Goal: Information Seeking & Learning: Check status

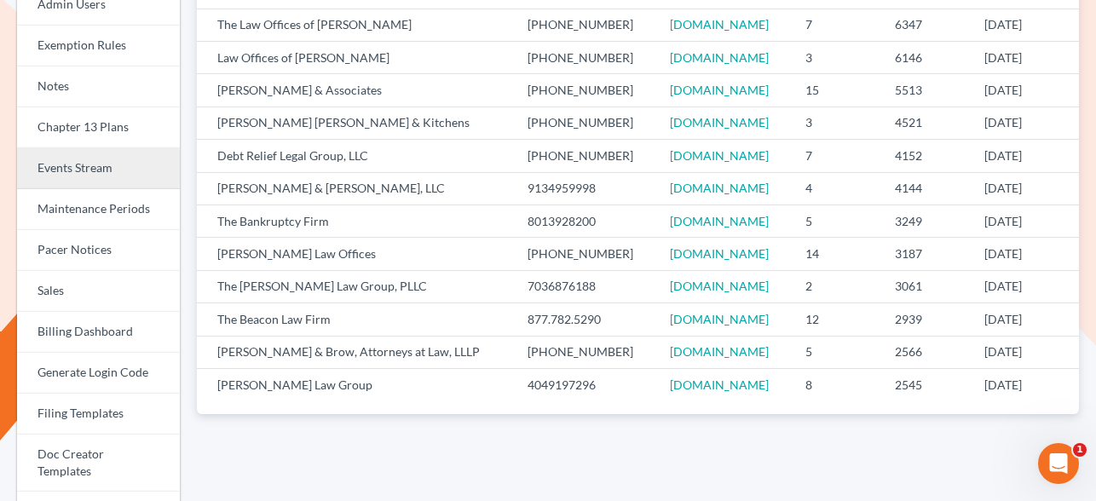
scroll to position [287, 0]
click at [86, 161] on link "Events Stream" at bounding box center [98, 170] width 163 height 41
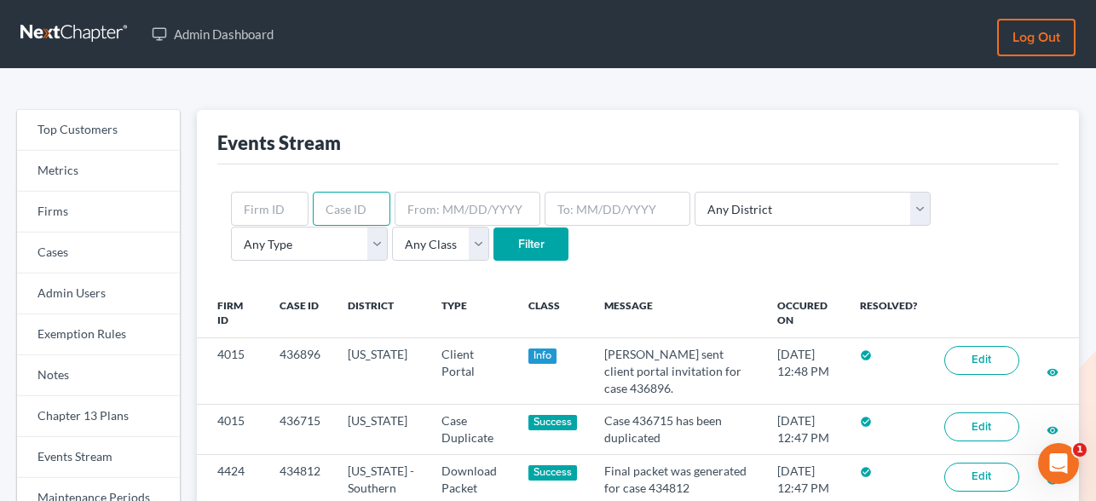
click at [342, 221] on input "text" at bounding box center [352, 209] width 78 height 34
paste input "436805"
type input "436805"
click at [493, 251] on input "Filter" at bounding box center [530, 244] width 75 height 34
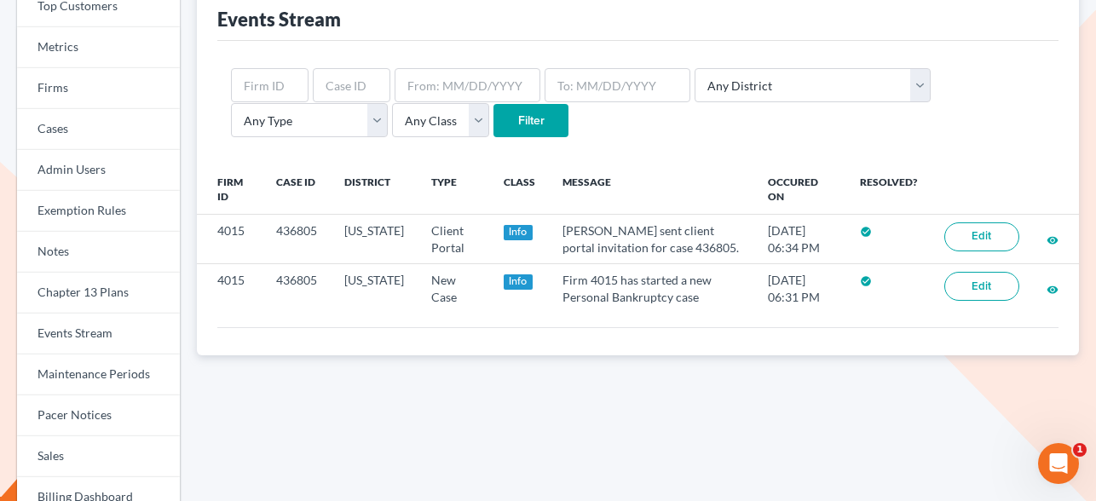
scroll to position [123, 0]
drag, startPoint x: 1056, startPoint y: 239, endPoint x: 200, endPoint y: 0, distance: 888.0
click at [0, 0] on div "Top Customers Metrics Firms Cases Admin Users Exemption Rules Notes Chapter 13 …" at bounding box center [548, 488] width 1096 height 1084
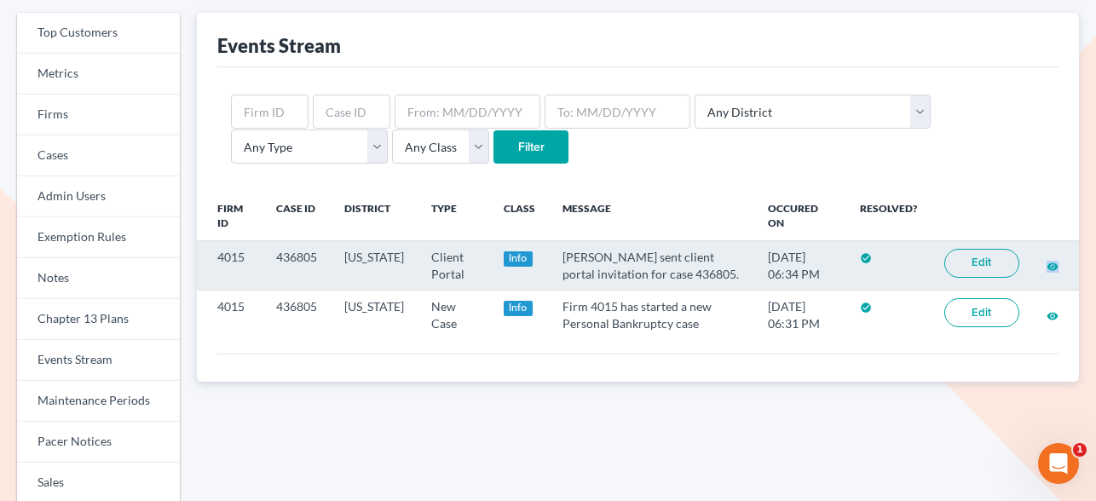
scroll to position [125, 0]
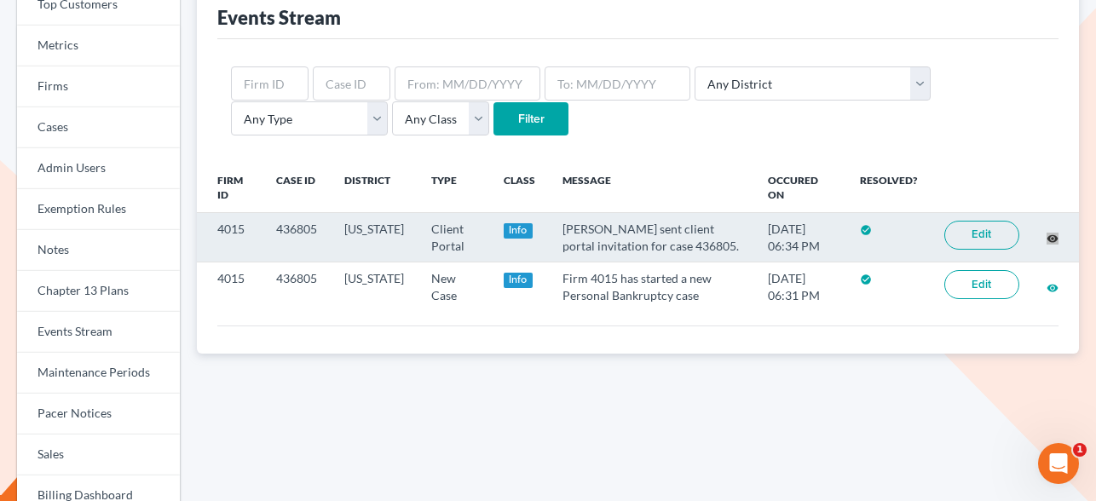
click at [0, 0] on div "Top Customers Metrics Firms Cases Admin Users Exemption Rules Notes Chapter 13 …" at bounding box center [548, 486] width 1096 height 1084
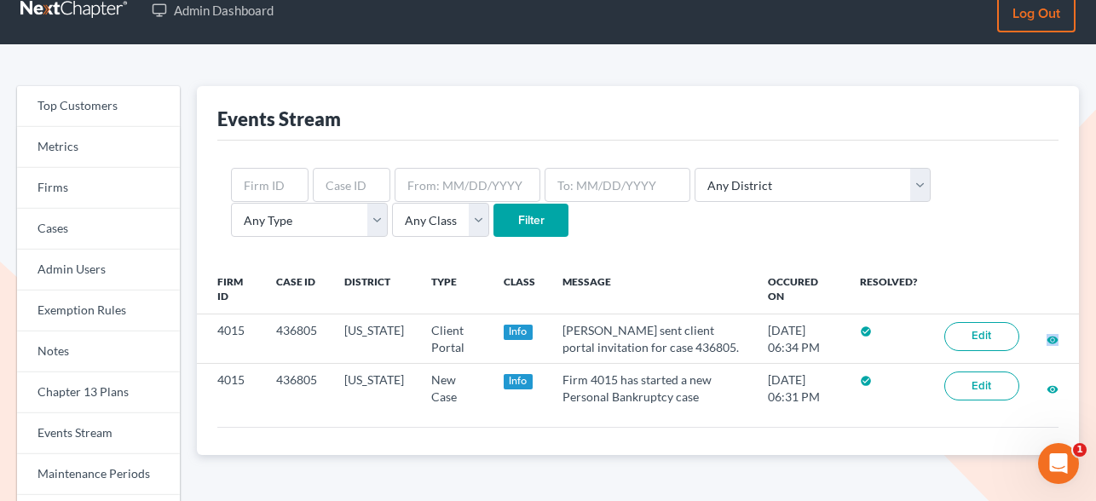
scroll to position [20, 0]
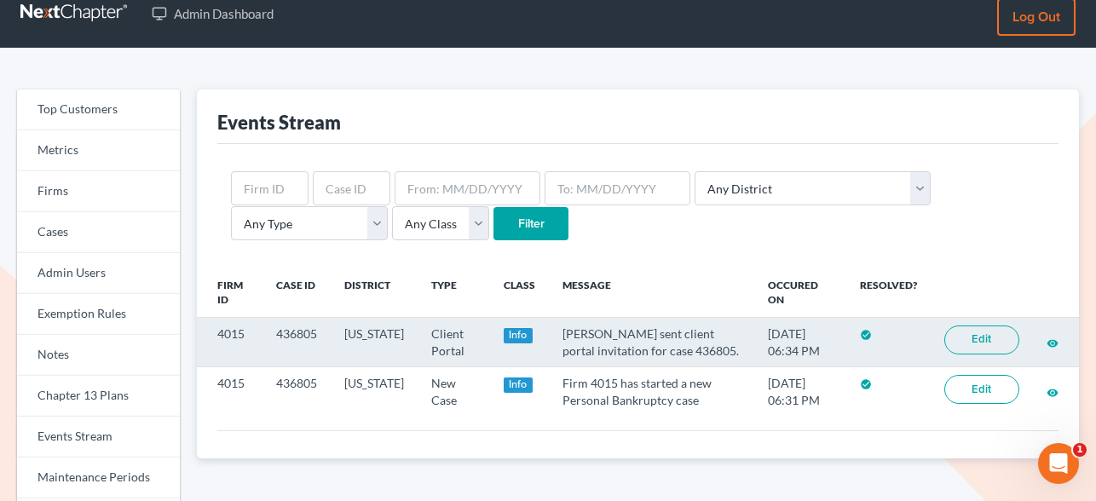
click at [234, 330] on td "4015" at bounding box center [230, 342] width 66 height 49
copy td "4015"
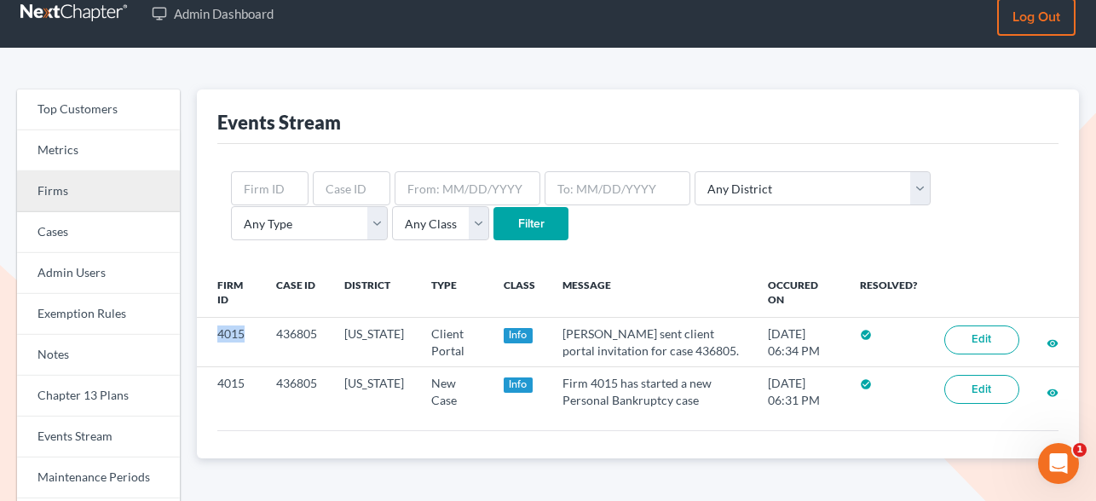
click at [66, 195] on link "Firms" at bounding box center [98, 191] width 163 height 41
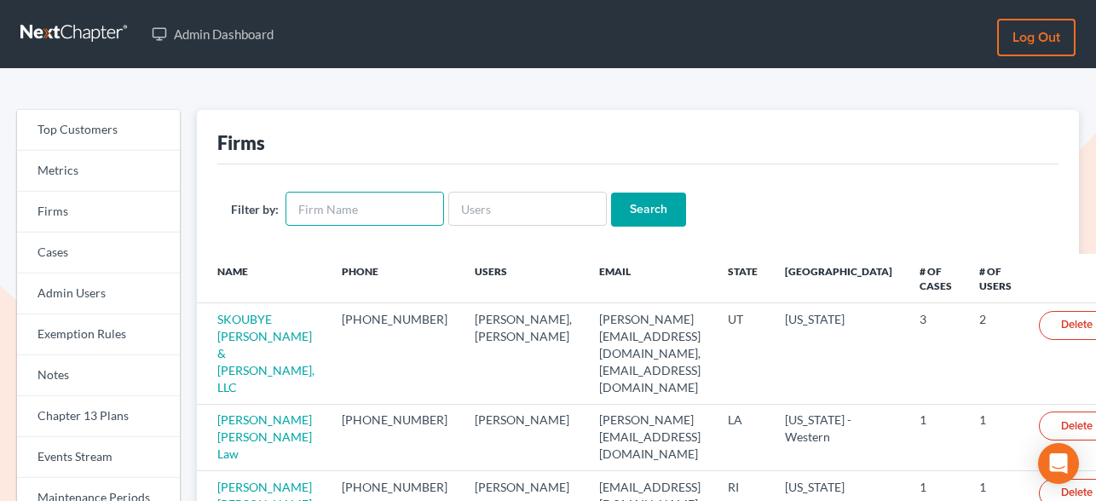
click at [341, 213] on input "text" at bounding box center [364, 209] width 158 height 34
type input "holland"
click at [611, 193] on input "Search" at bounding box center [648, 210] width 75 height 34
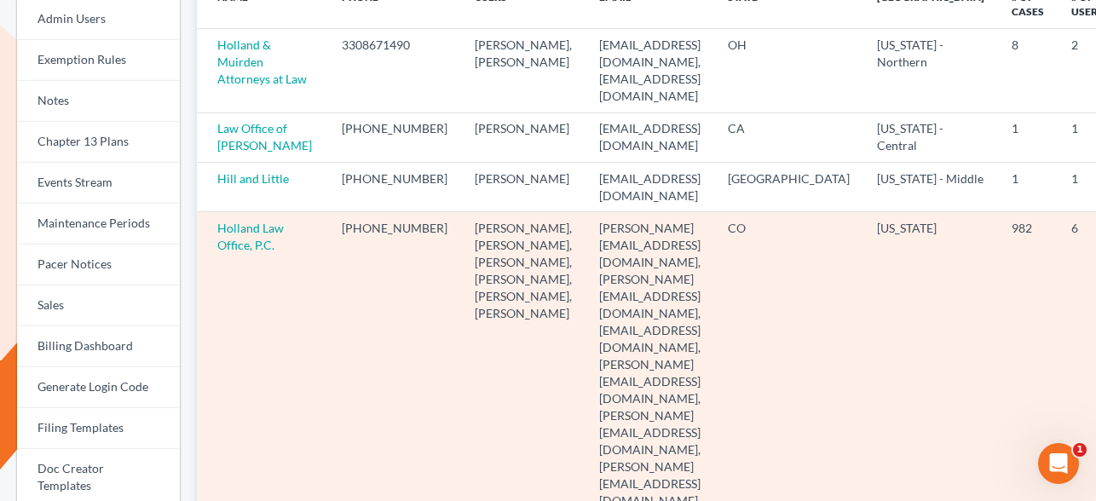
scroll to position [287, 0]
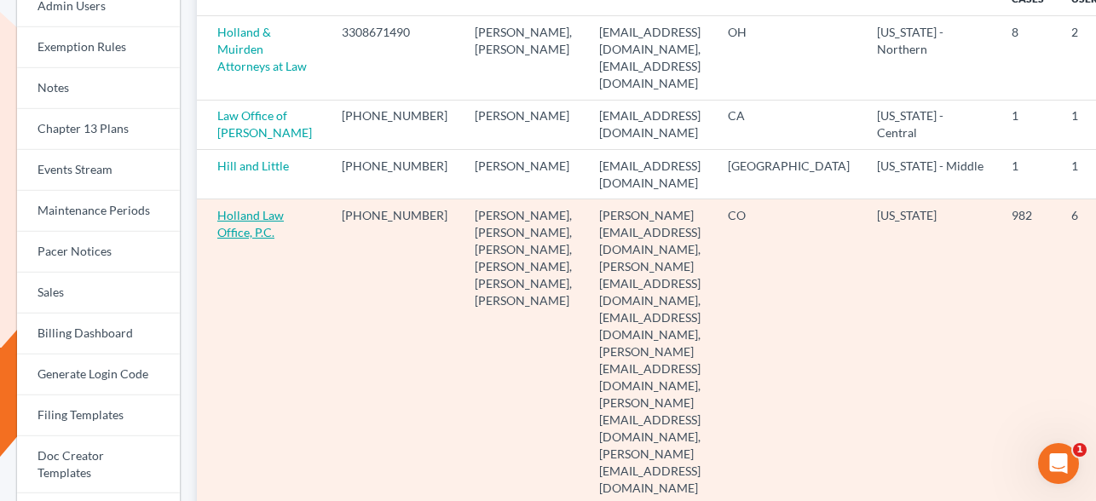
click at [231, 239] on link "Holland Law Office, P.C." at bounding box center [250, 224] width 66 height 32
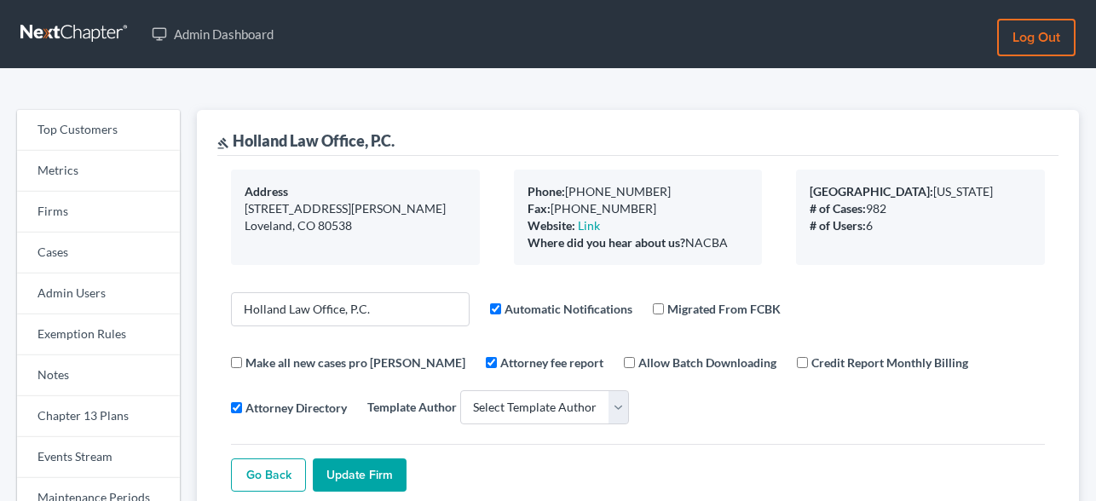
select select
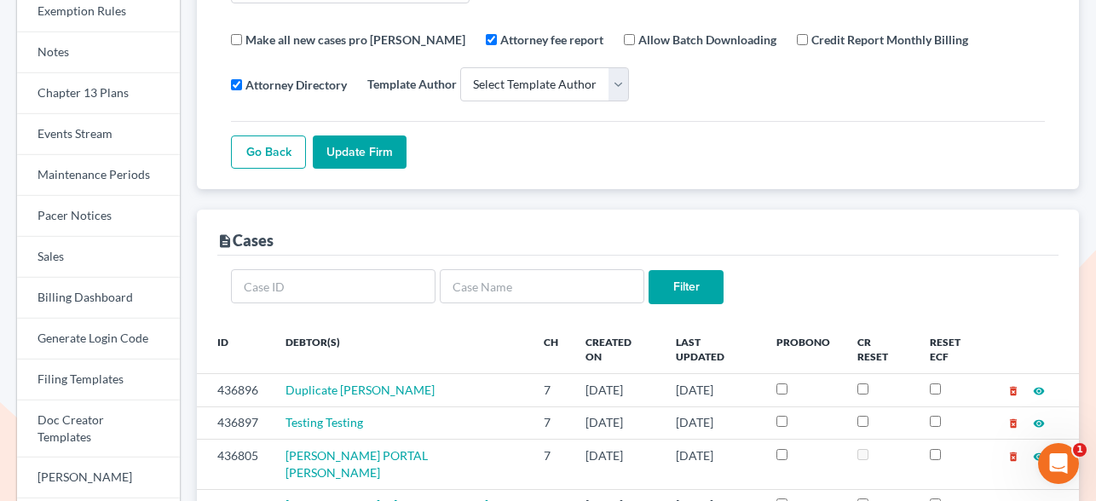
scroll to position [444, 0]
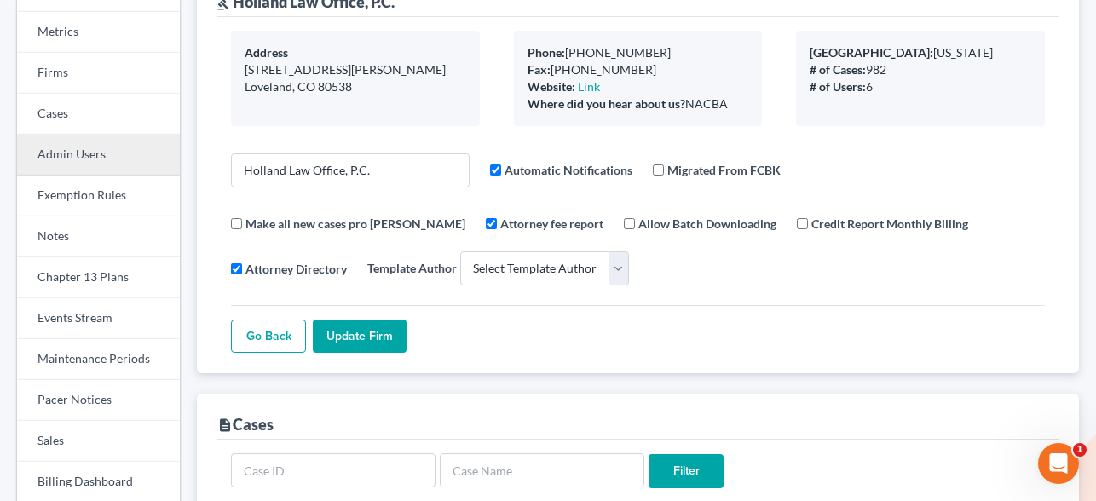
scroll to position [161, 0]
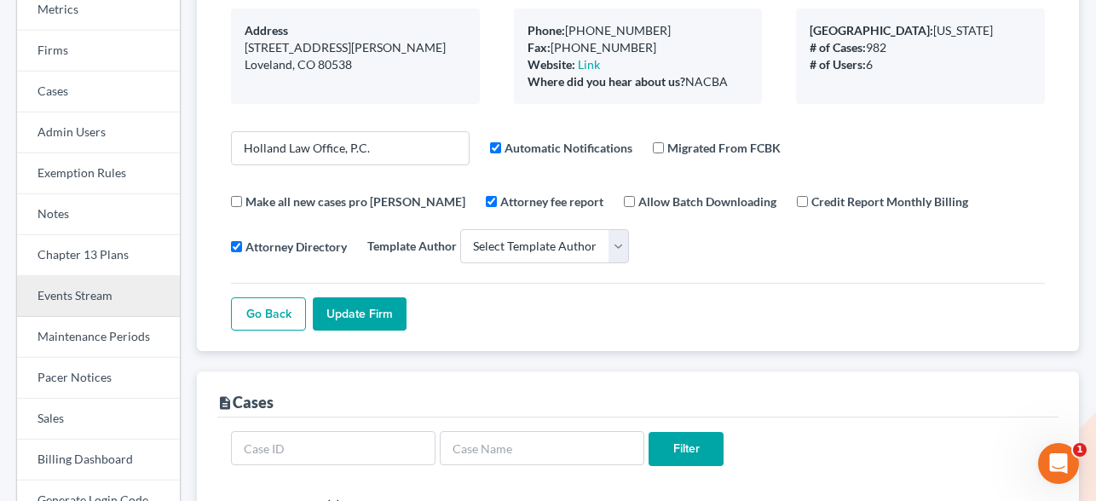
click at [81, 288] on link "Events Stream" at bounding box center [98, 296] width 163 height 41
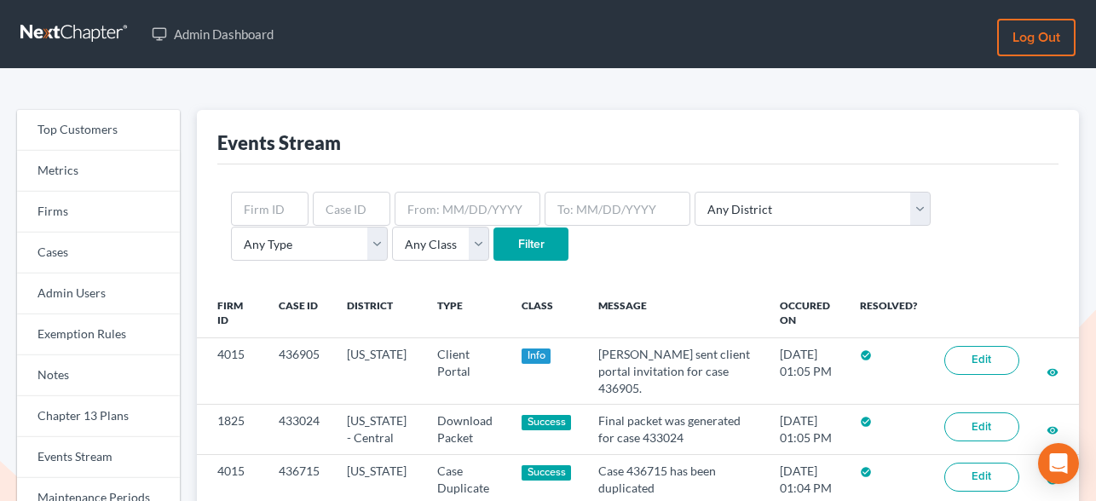
click at [326, 214] on input "text" at bounding box center [352, 209] width 78 height 34
type input "436886"
click at [493, 241] on input "Filter" at bounding box center [530, 244] width 75 height 34
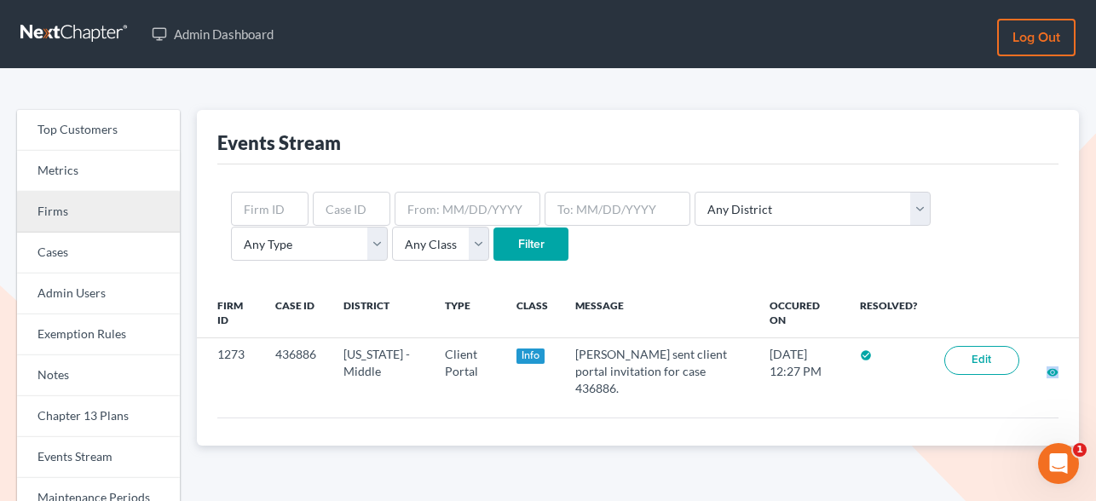
click at [59, 215] on link "Firms" at bounding box center [98, 212] width 163 height 41
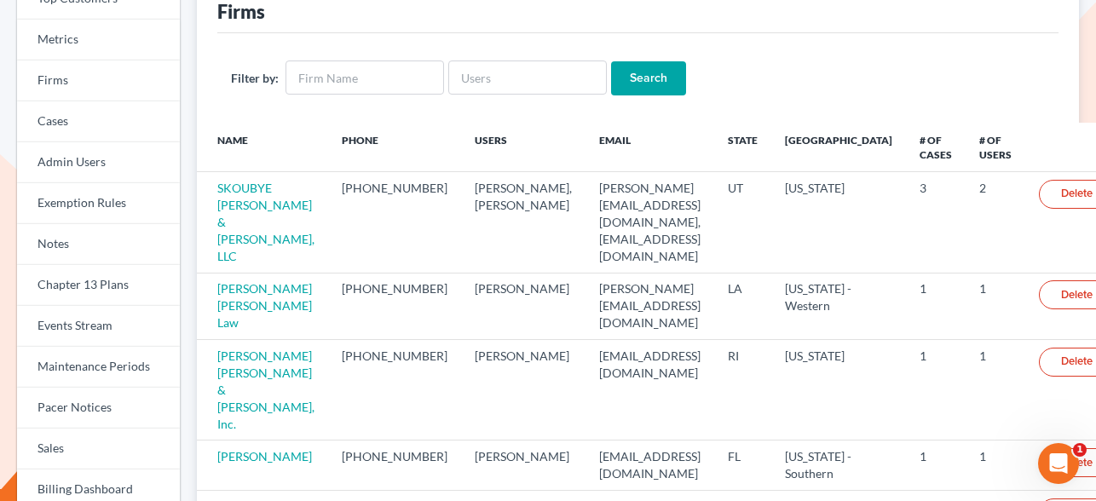
scroll to position [129, 0]
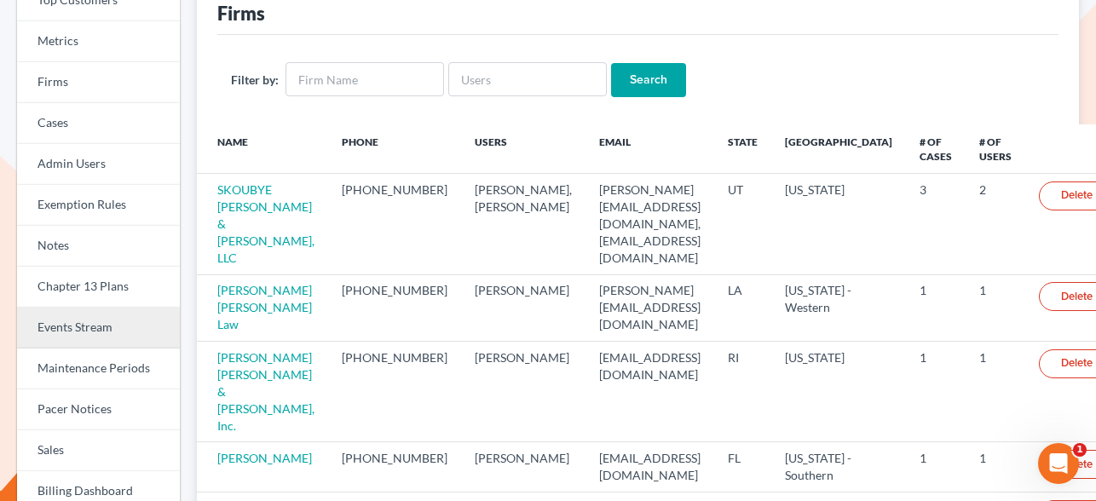
click at [89, 324] on link "Events Stream" at bounding box center [98, 328] width 163 height 41
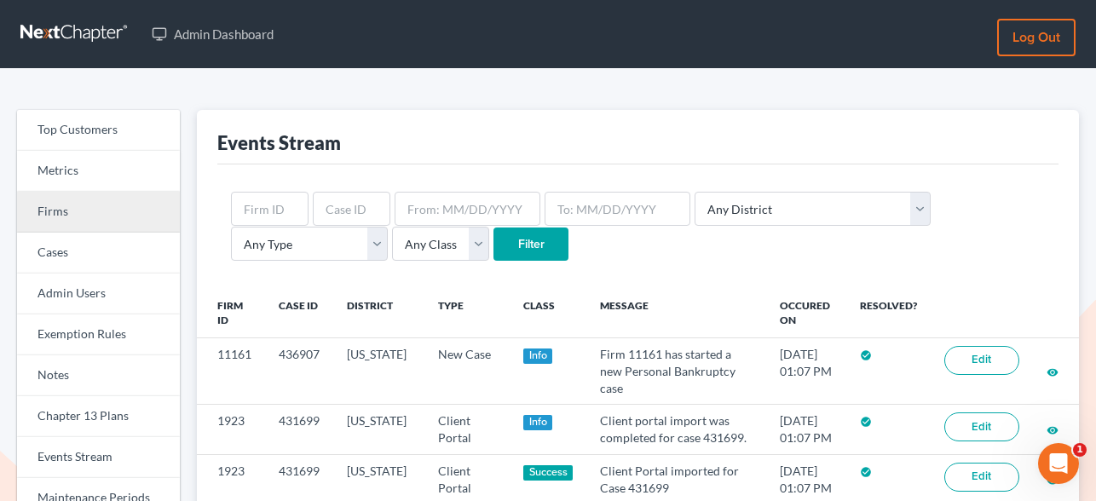
click at [80, 204] on link "Firms" at bounding box center [98, 212] width 163 height 41
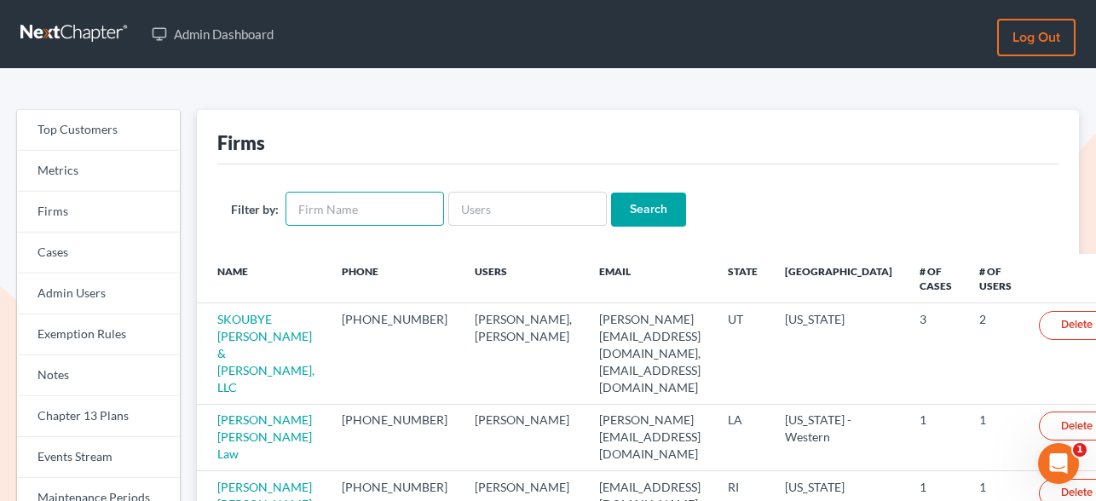
click at [314, 199] on input "text" at bounding box center [364, 209] width 158 height 34
type input "holland"
click at [611, 193] on input "Search" at bounding box center [648, 210] width 75 height 34
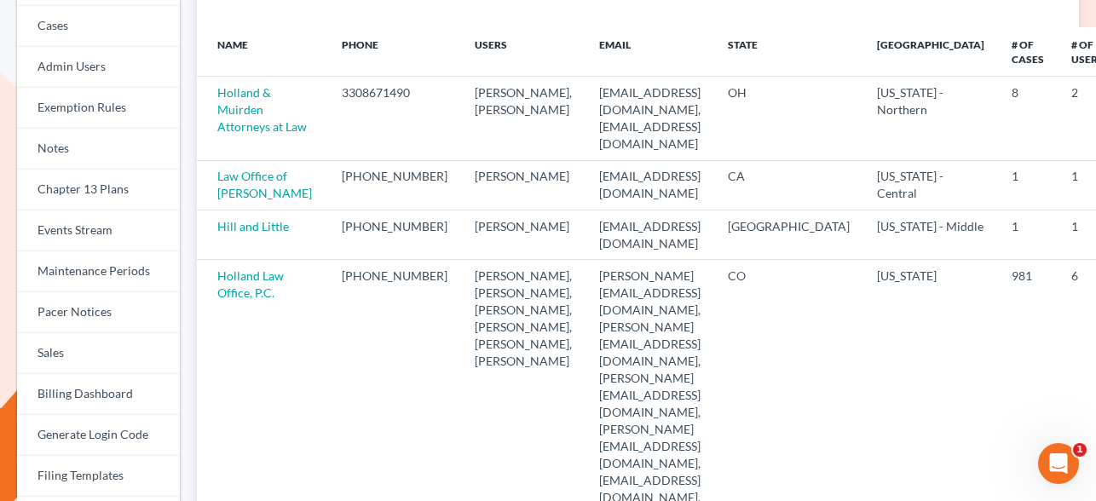
scroll to position [227, 0]
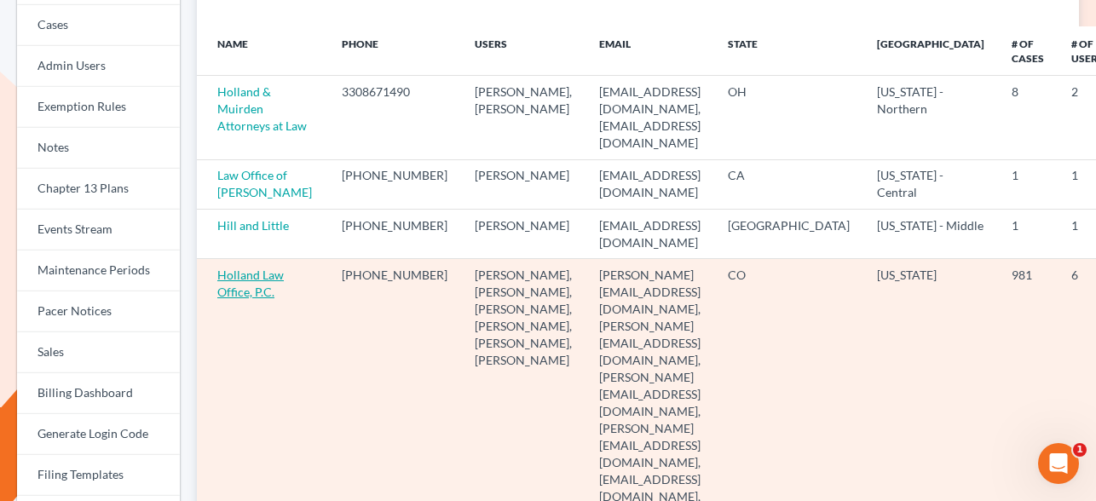
click at [245, 299] on link "Holland Law Office, P.C." at bounding box center [250, 284] width 66 height 32
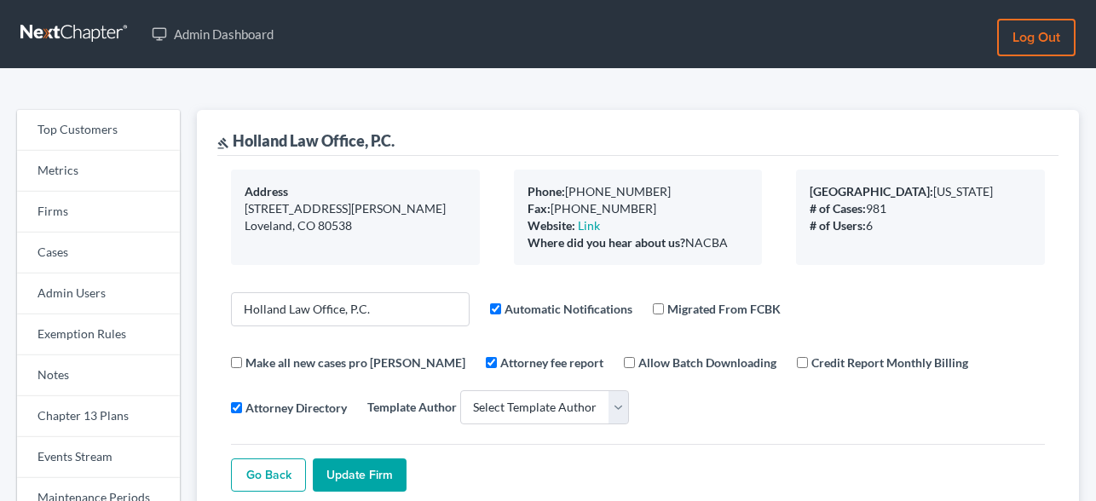
select select
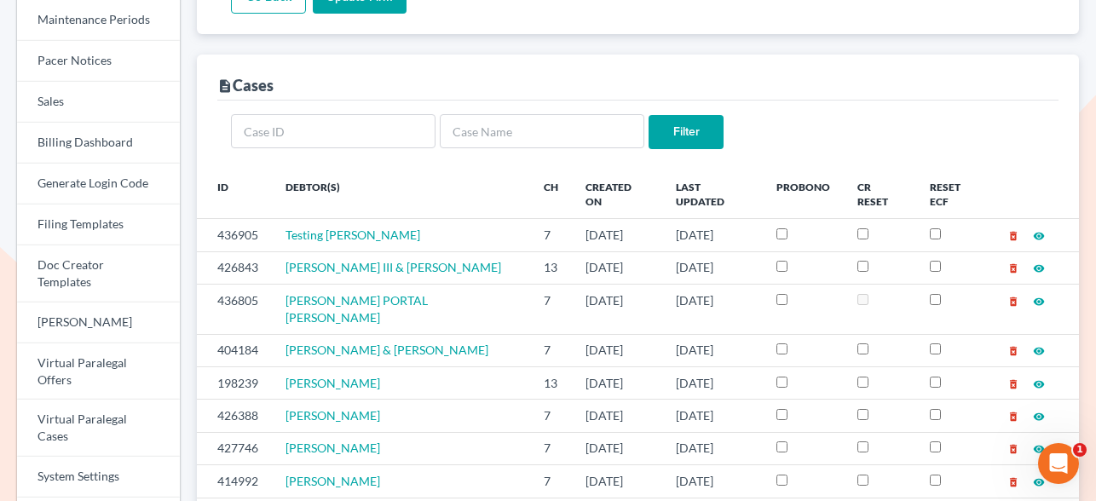
scroll to position [481, 0]
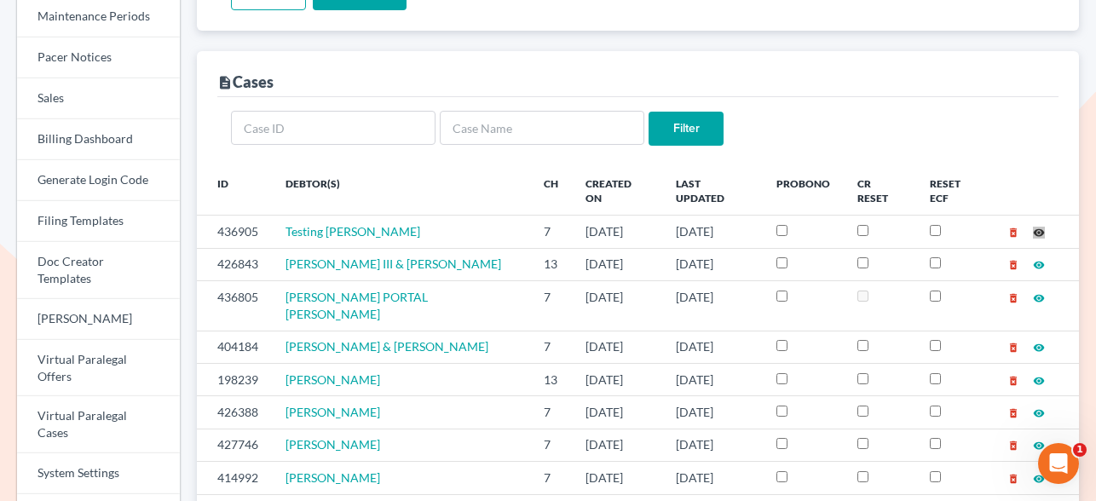
drag, startPoint x: 1042, startPoint y: 206, endPoint x: 682, endPoint y: 5, distance: 411.9
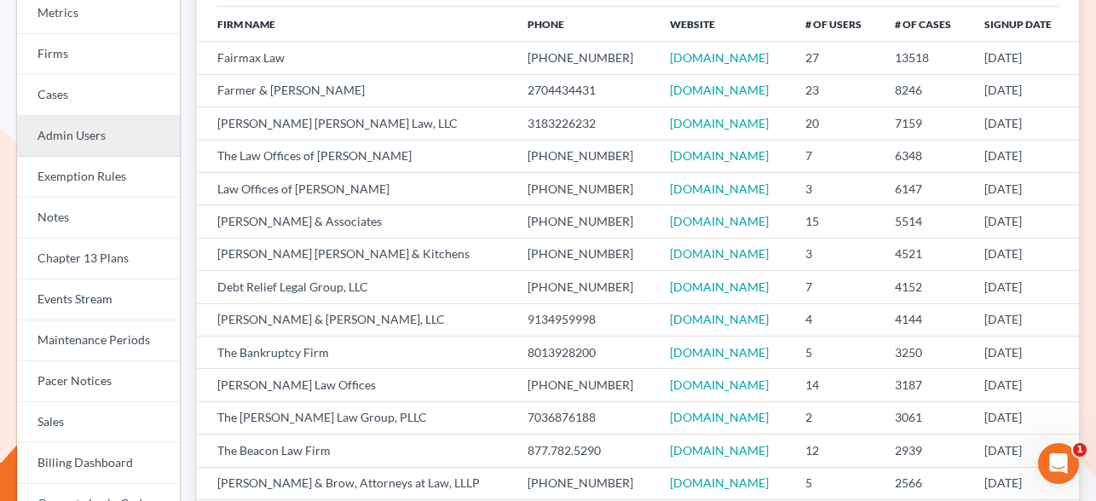
scroll to position [174, 0]
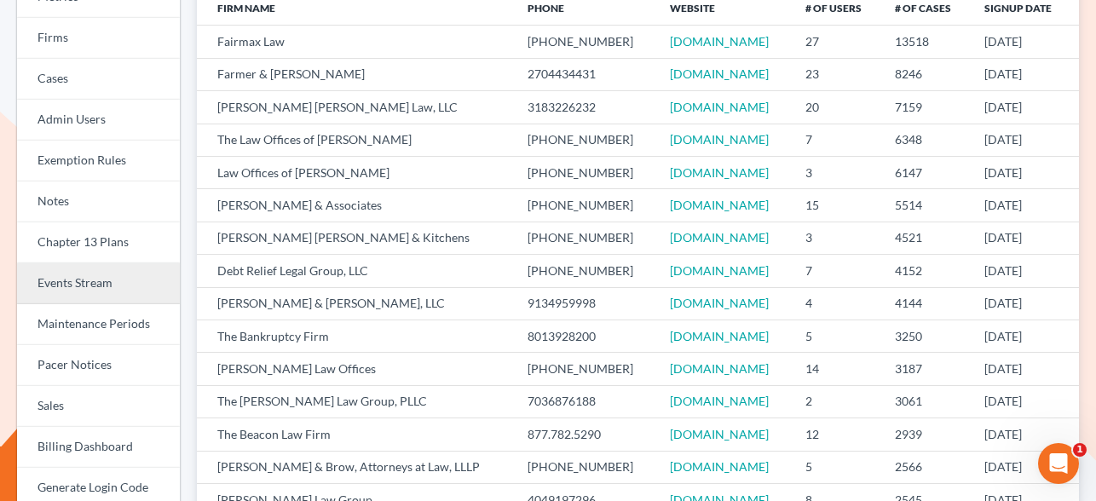
click at [93, 278] on link "Events Stream" at bounding box center [98, 283] width 163 height 41
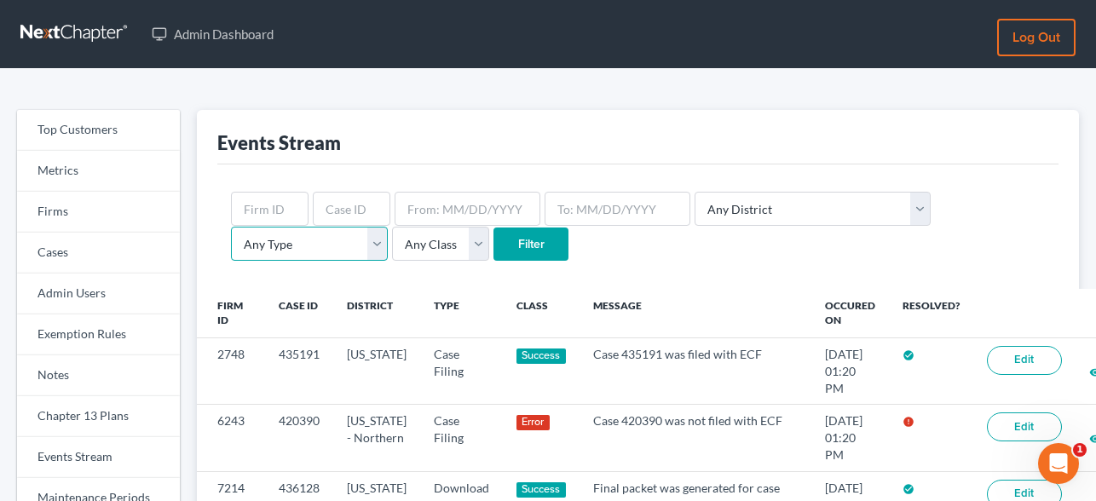
click at [388, 227] on select "Any Type Case Applied To Plan Case Archive Case Duplicate Case Filing Chapter 1…" at bounding box center [309, 244] width 157 height 34
select select "client_portal"
click at [388, 227] on select "Any Type Case Applied To Plan Case Archive Case Duplicate Case Filing Chapter 1…" at bounding box center [309, 244] width 157 height 34
click at [493, 245] on input "Filter" at bounding box center [530, 244] width 75 height 34
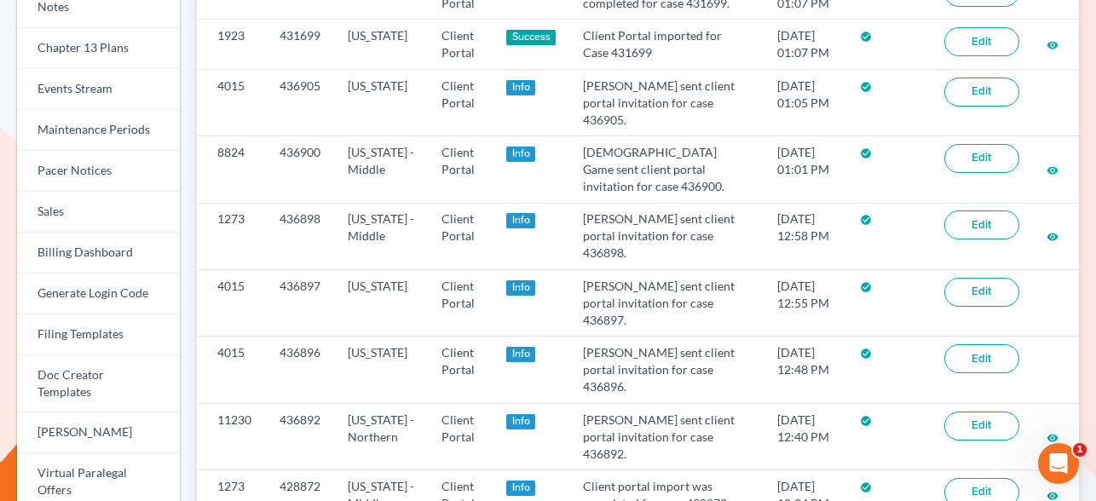
scroll to position [341, 0]
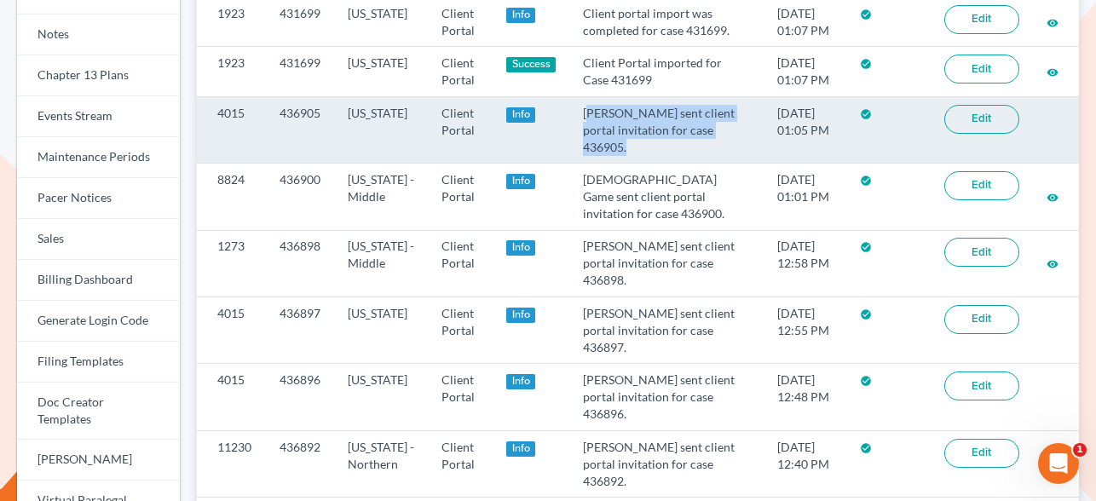
drag, startPoint x: 595, startPoint y: 127, endPoint x: 661, endPoint y: 169, distance: 77.8
click at [661, 163] on td "[PERSON_NAME] sent client portal invitation for case 436905." at bounding box center [666, 129] width 194 height 66
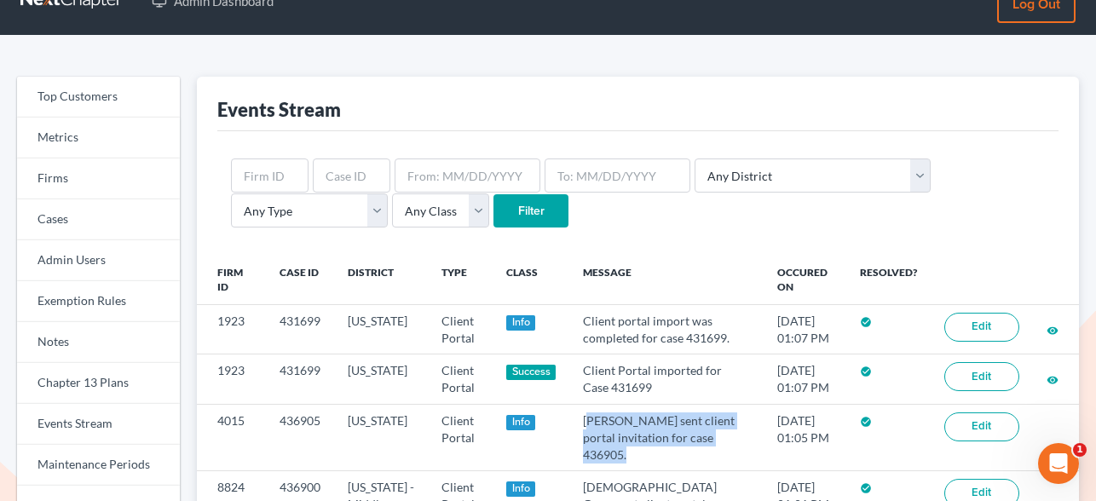
scroll to position [0, 0]
